Goal: Transaction & Acquisition: Purchase product/service

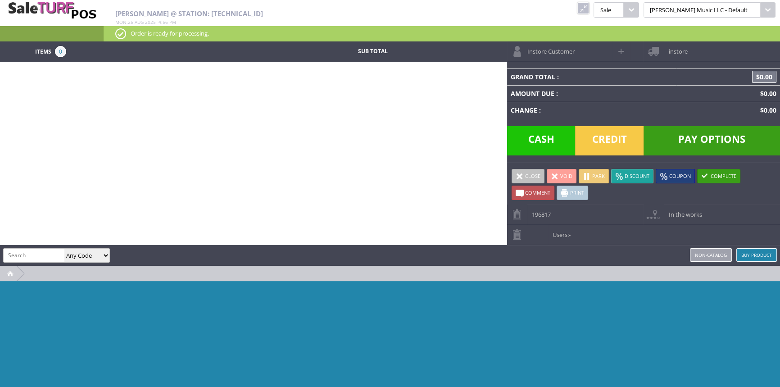
click at [589, 5] on link at bounding box center [583, 8] width 12 height 12
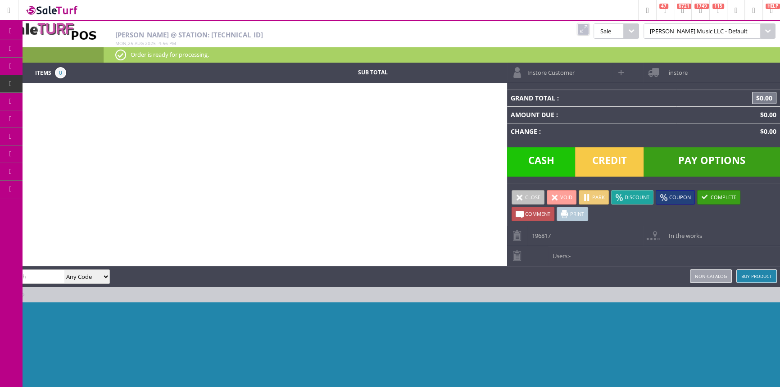
click at [65, 98] on span "Order List" at bounding box center [67, 102] width 27 height 8
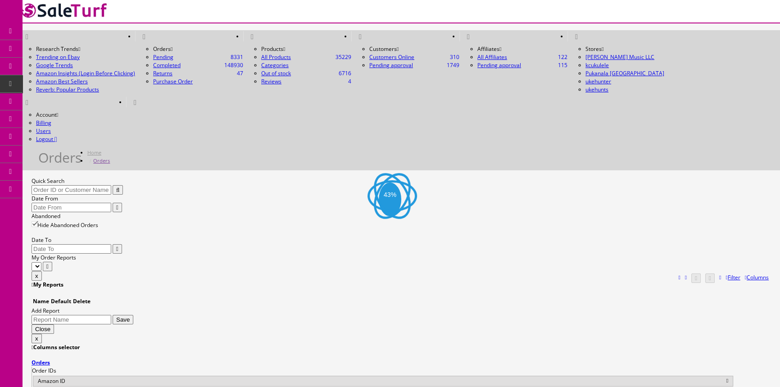
click at [111, 185] on input "Quick Search" at bounding box center [72, 189] width 80 height 9
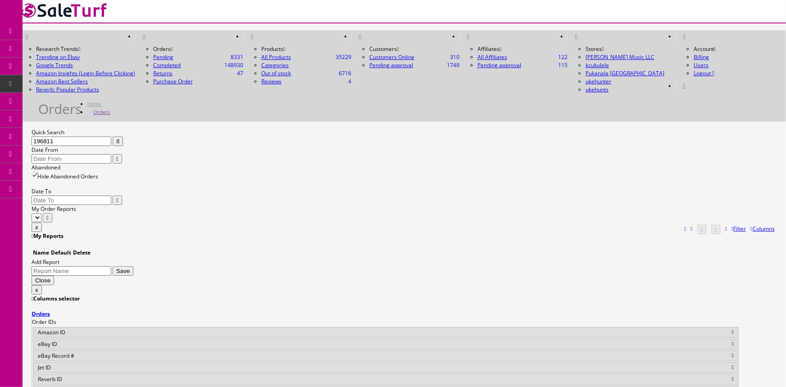
type input "196811"
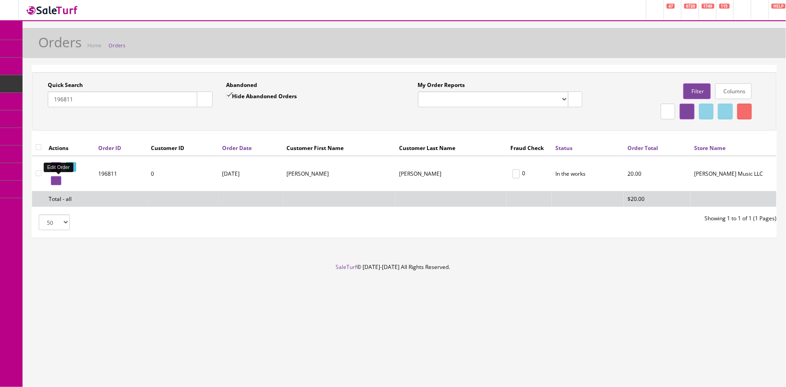
click at [54, 179] on icon at bounding box center [55, 180] width 2 height 5
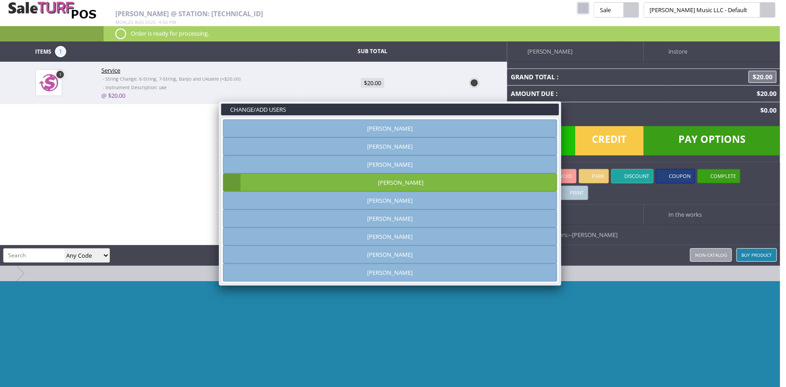
type input "[PERSON_NAME]"
click at [558, 100] on link at bounding box center [561, 101] width 16 height 16
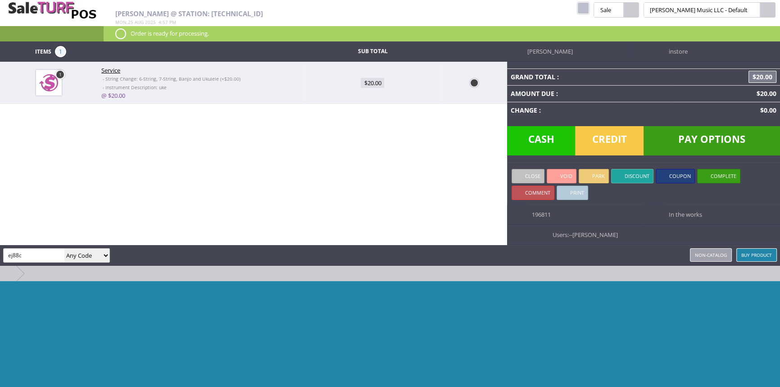
type input "ej88c"
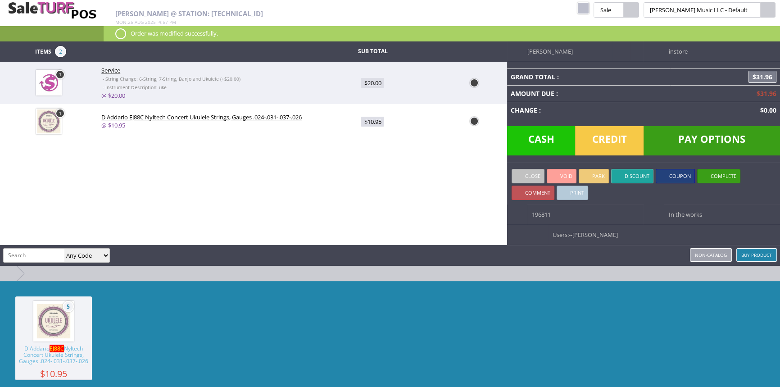
click at [611, 140] on span "Credit" at bounding box center [609, 140] width 68 height 29
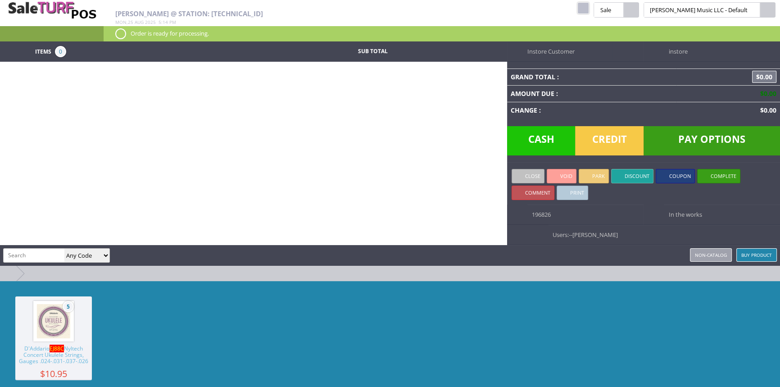
click at [589, 5] on link at bounding box center [583, 8] width 12 height 12
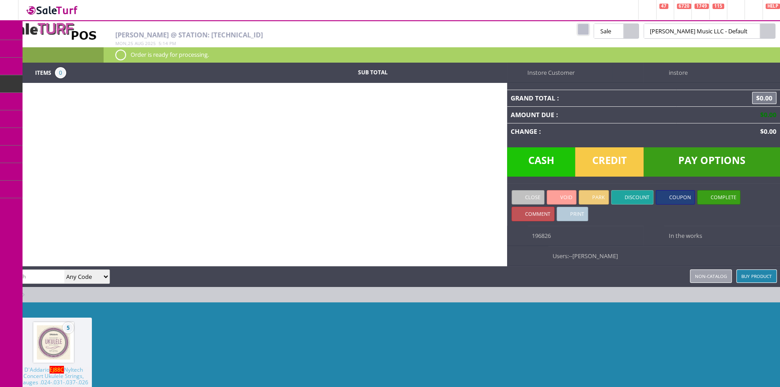
click at [86, 82] on span "POS Console" at bounding box center [71, 84] width 34 height 8
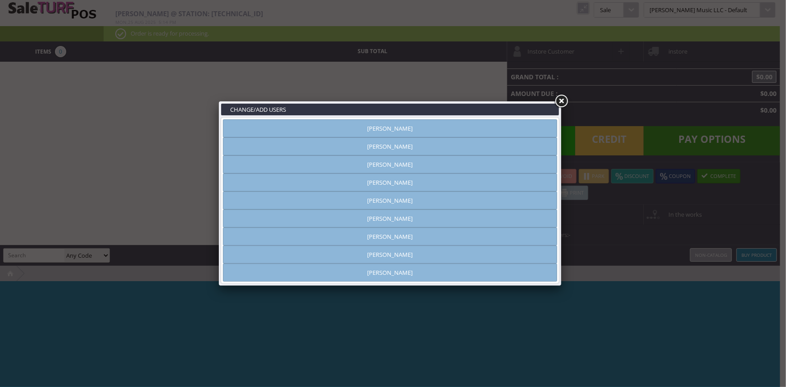
type input "[PERSON_NAME]"
click at [390, 131] on link "[PERSON_NAME]" at bounding box center [390, 128] width 334 height 18
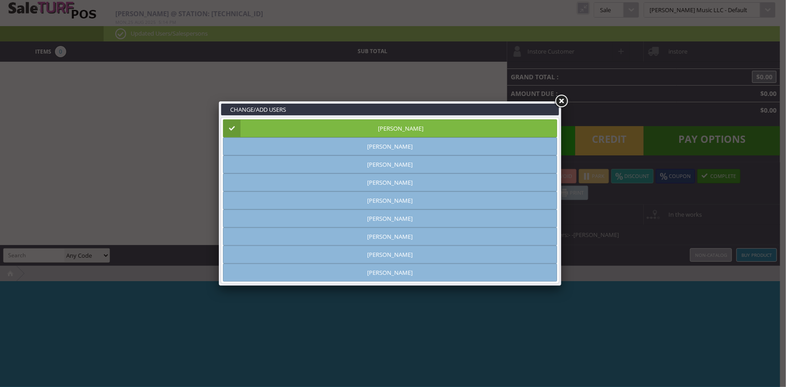
click at [564, 100] on link at bounding box center [561, 101] width 16 height 16
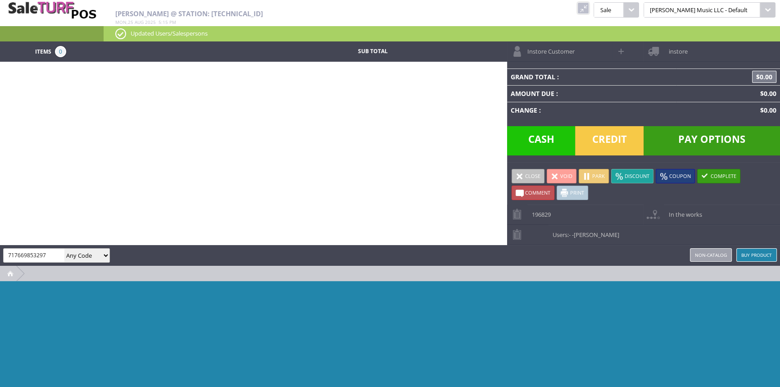
type input "717669853297"
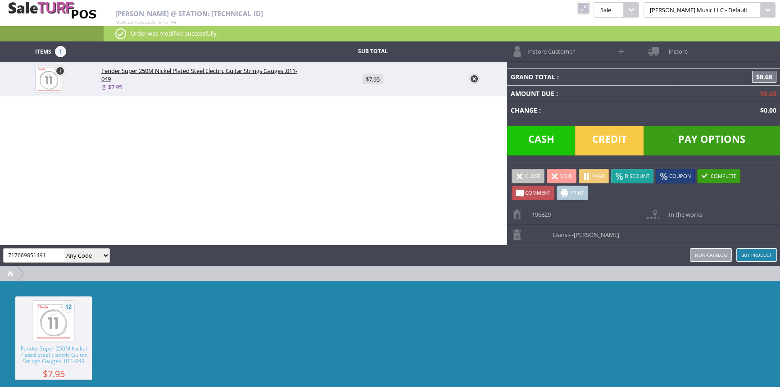
type input "717669851491"
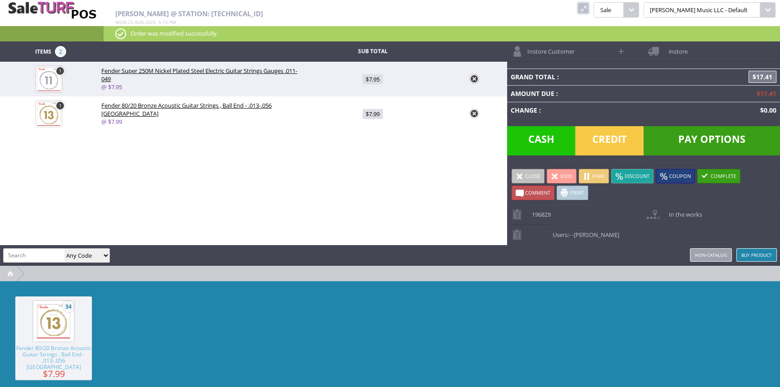
click at [725, 138] on span "Pay Options" at bounding box center [711, 140] width 136 height 29
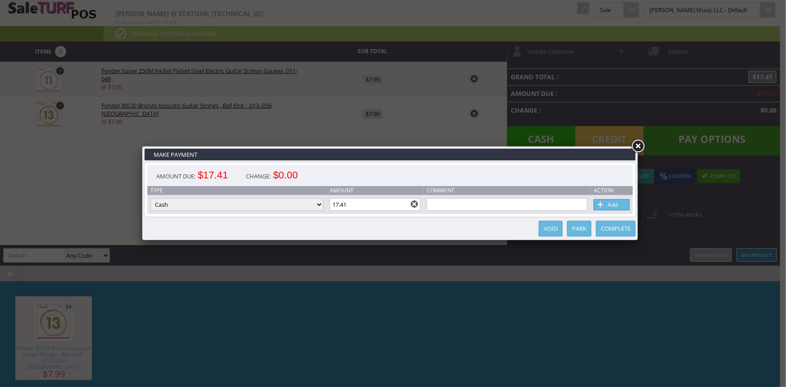
click at [622, 202] on link "Add" at bounding box center [611, 204] width 36 height 11
type input "0"
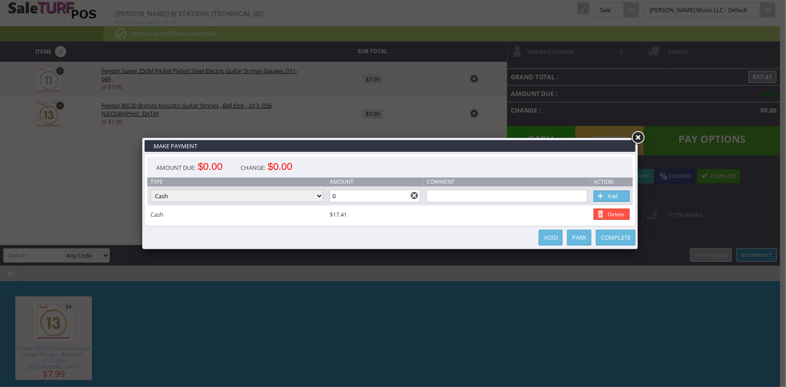
click at [623, 241] on link "Complete" at bounding box center [616, 238] width 40 height 16
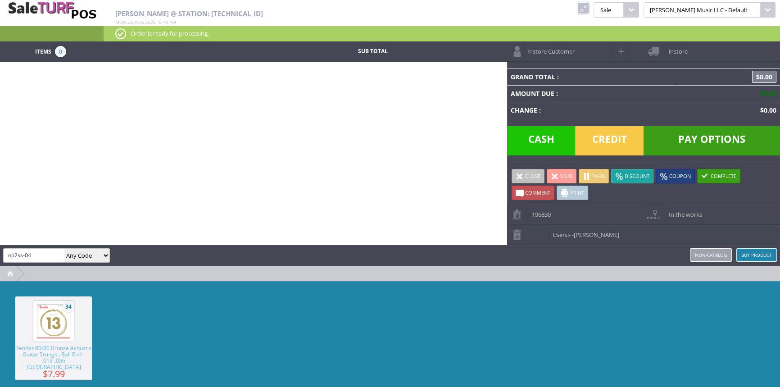
type input "np2ss-04"
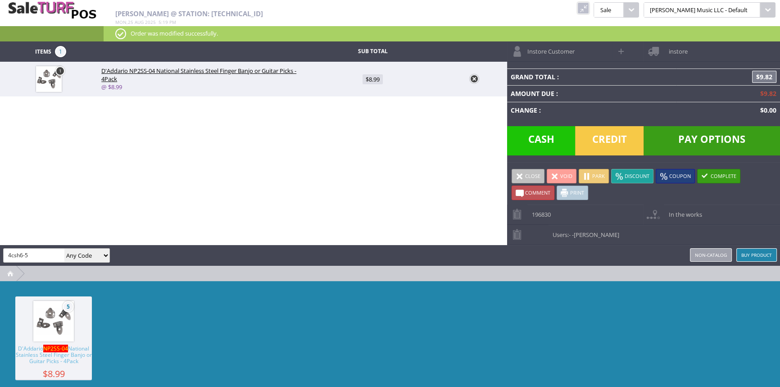
type input "4csh6-5"
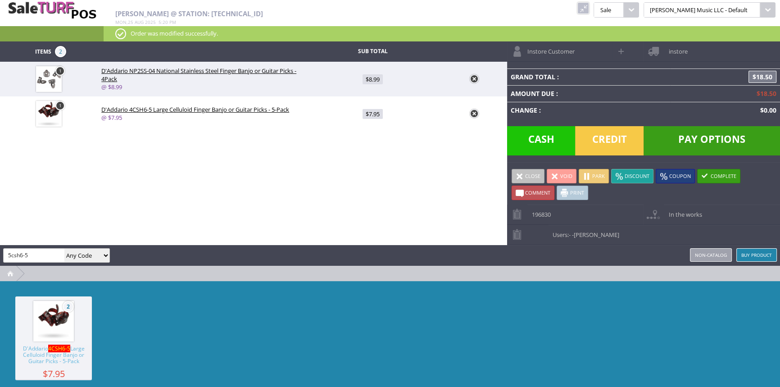
type input "5csh6-5"
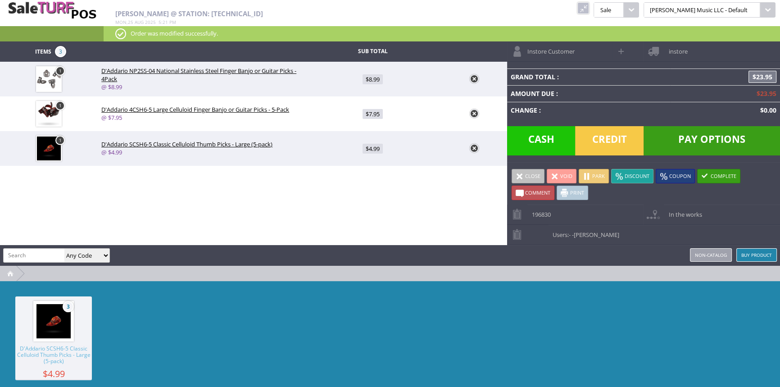
click at [708, 139] on span "Pay Options" at bounding box center [711, 140] width 136 height 29
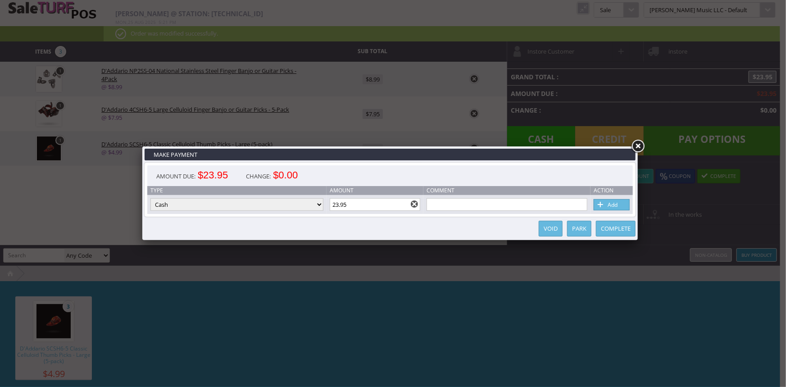
click at [610, 205] on link "Add" at bounding box center [611, 204] width 36 height 11
type input "0"
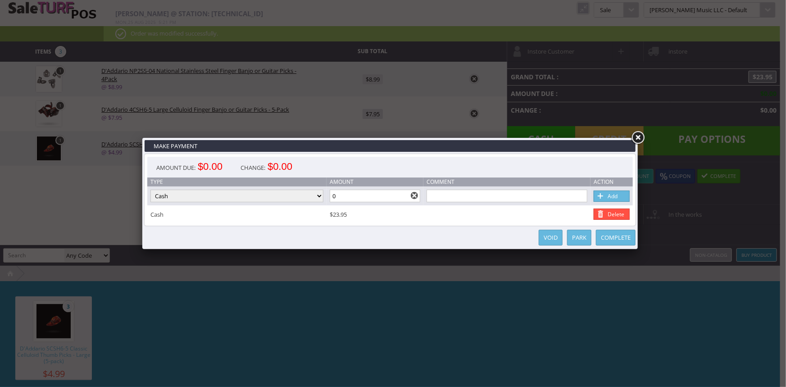
click at [610, 239] on link "Complete" at bounding box center [616, 238] width 40 height 16
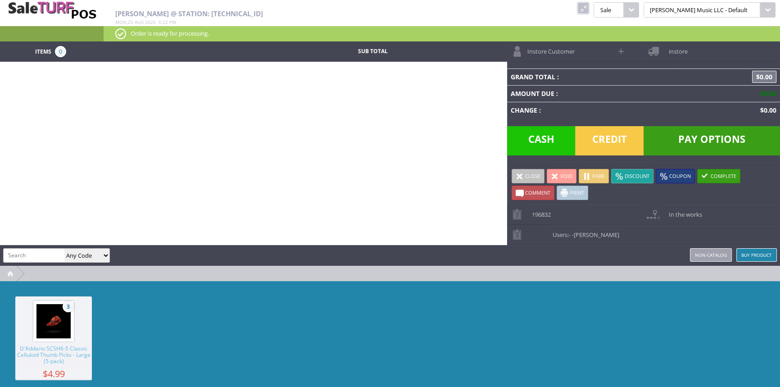
click at [589, 6] on link at bounding box center [583, 8] width 12 height 12
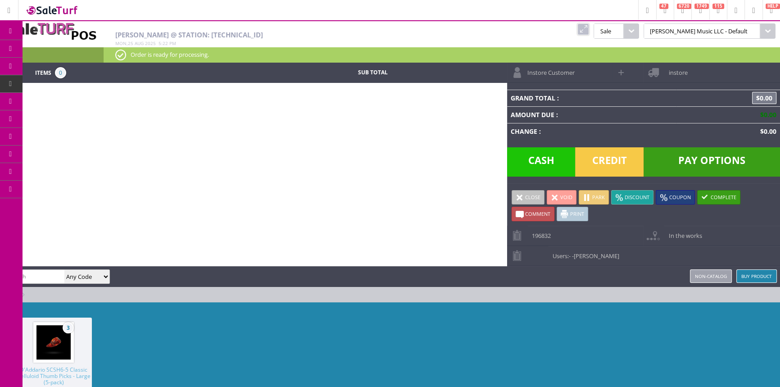
click at [91, 100] on link "Order List" at bounding box center [70, 102] width 95 height 18
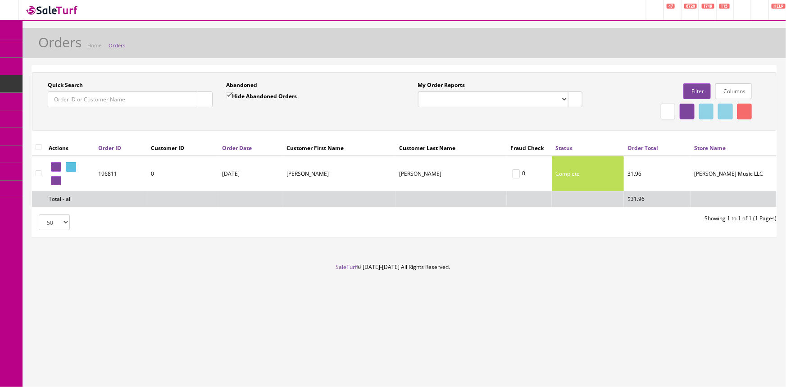
click at [76, 47] on span "Products" at bounding box center [65, 49] width 22 height 8
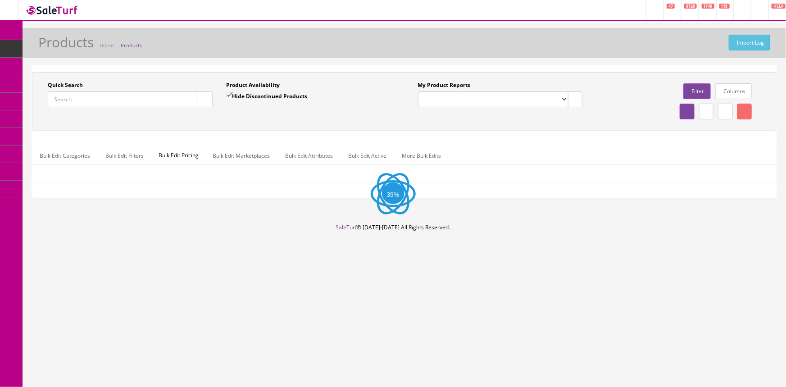
click at [121, 97] on input "Quick Search" at bounding box center [122, 99] width 149 height 16
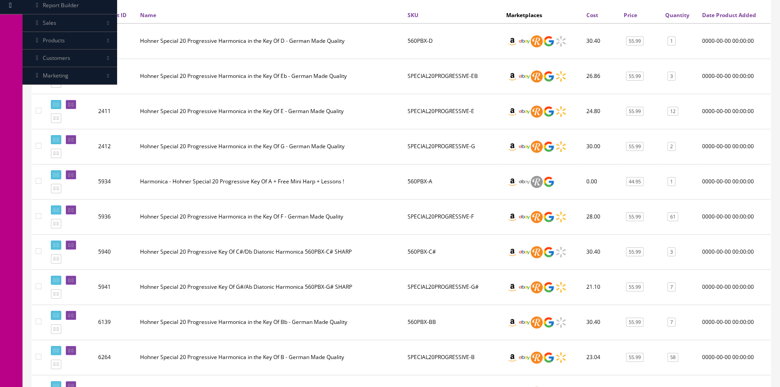
scroll to position [182, 0]
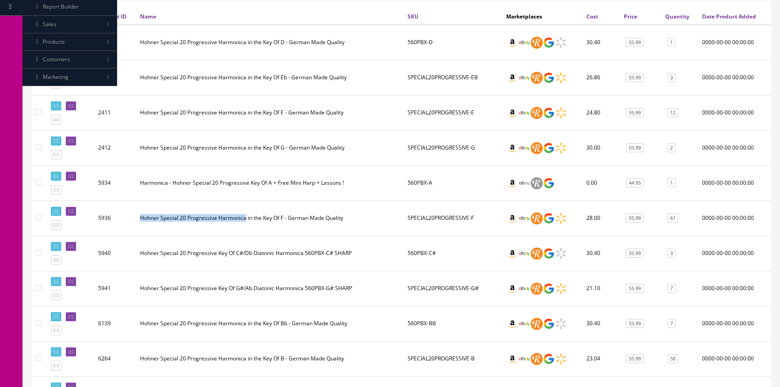
drag, startPoint x: 140, startPoint y: 214, endPoint x: 245, endPoint y: 215, distance: 105.8
click at [245, 215] on td "Hohner Special 20 Progressive Harmonica in the Key Of F - German Made Quality" at bounding box center [269, 217] width 267 height 35
copy td "Hohner Special 20 Progressive Harmonica"
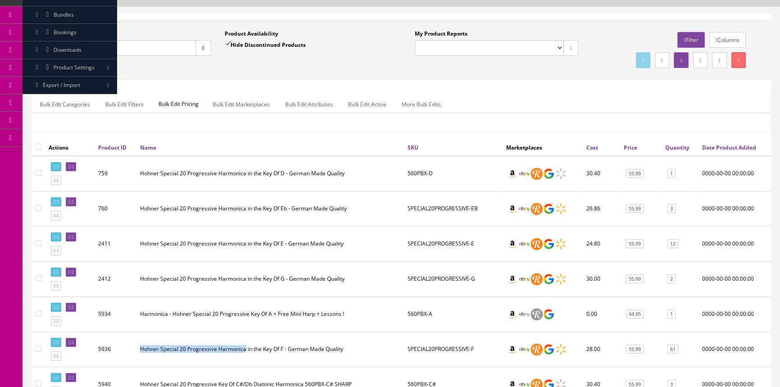
scroll to position [0, 0]
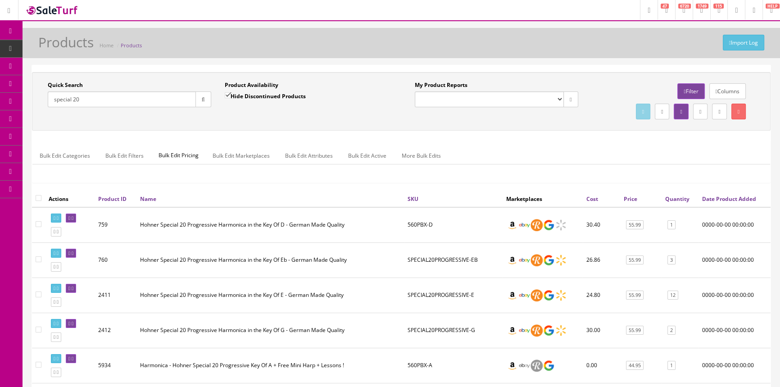
drag, startPoint x: 97, startPoint y: 97, endPoint x: 45, endPoint y: 102, distance: 52.1
click at [45, 102] on div "Quick Search special 20 Date From" at bounding box center [129, 97] width 177 height 33
paste input "Hohner Special 20 Progressive Harmonica"
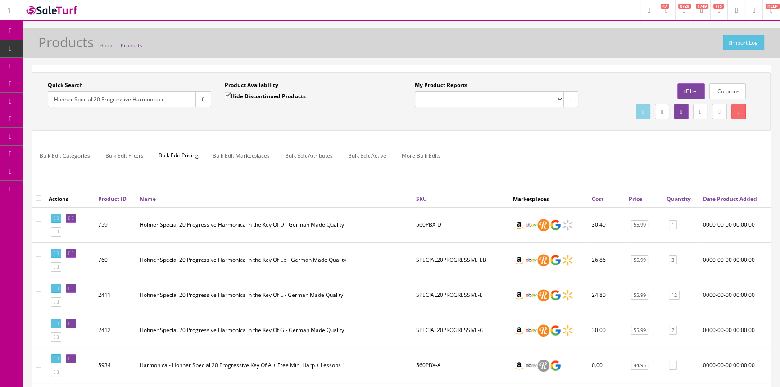
type input "Hohner Special 20 Progressive Harmonica c"
click at [227, 94] on input "Hide Discontinued Products" at bounding box center [228, 95] width 6 height 6
checkbox input "false"
click at [80, 86] on span "POS Console" at bounding box center [70, 84] width 32 height 8
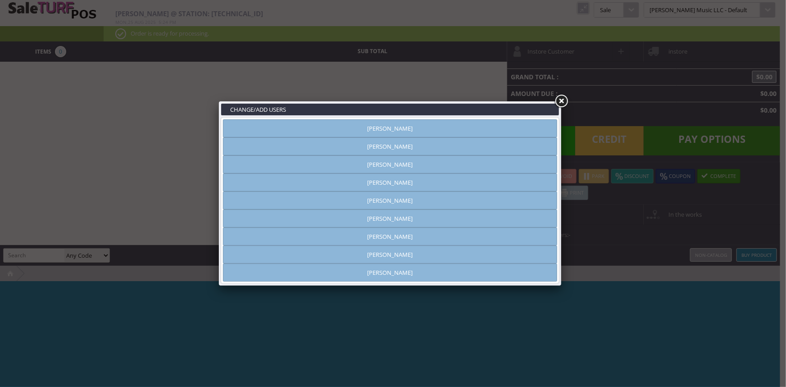
type input "[PERSON_NAME]"
click at [394, 257] on link "[PERSON_NAME]" at bounding box center [390, 254] width 334 height 18
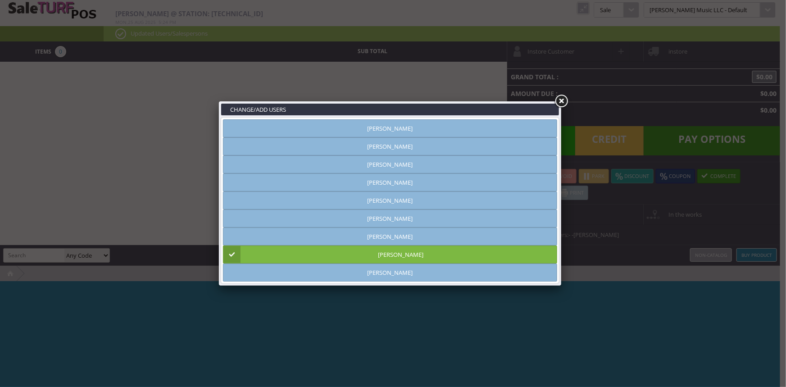
click at [566, 103] on link at bounding box center [561, 101] width 16 height 16
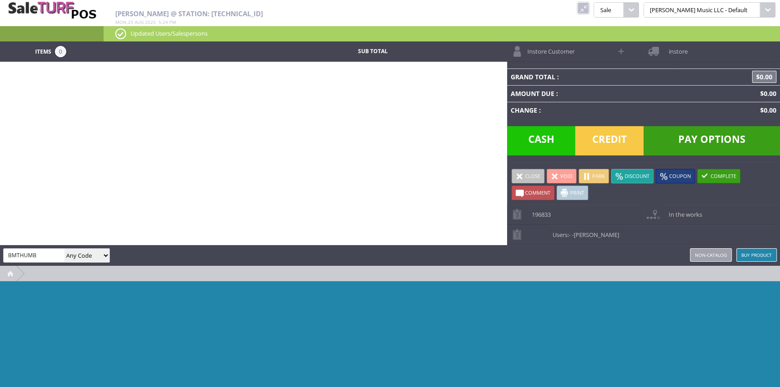
type input "BMTHUMB"
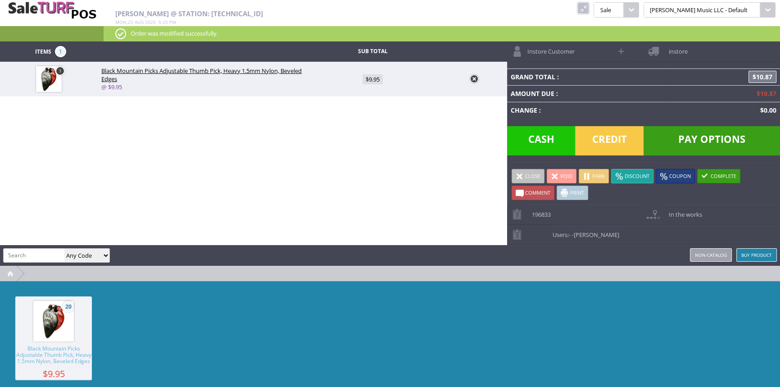
click at [540, 145] on span "Cash" at bounding box center [541, 140] width 68 height 29
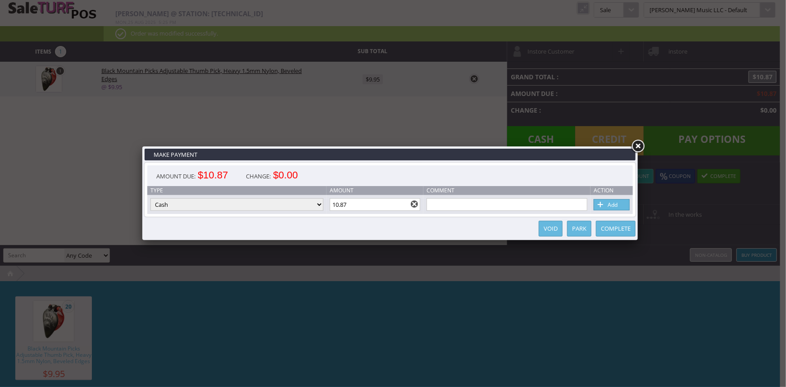
click at [349, 205] on input "10.87" at bounding box center [375, 204] width 91 height 13
click at [615, 204] on link "Add" at bounding box center [611, 204] width 36 height 11
type input "0"
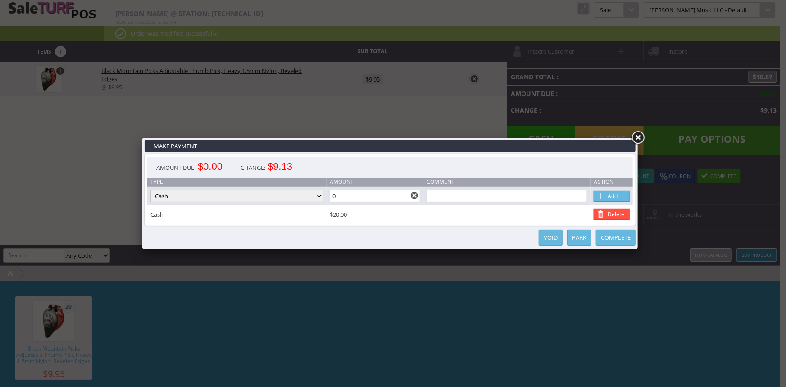
click at [631, 233] on link "Complete" at bounding box center [616, 238] width 40 height 16
